Goal: Information Seeking & Learning: Find specific fact

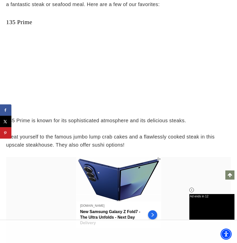
scroll to position [2862, 0]
